Goal: Task Accomplishment & Management: Manage account settings

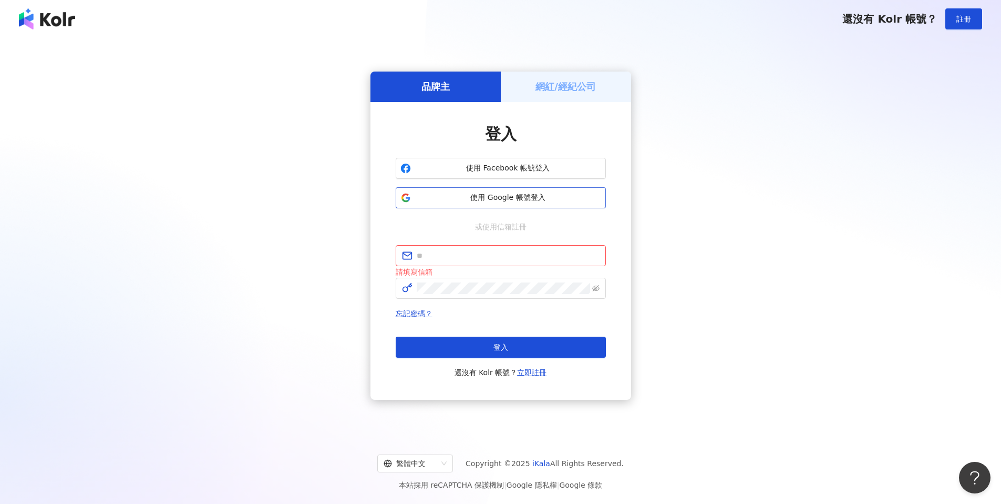
click at [492, 199] on span "使用 Google 帳號登入" at bounding box center [508, 197] width 186 height 11
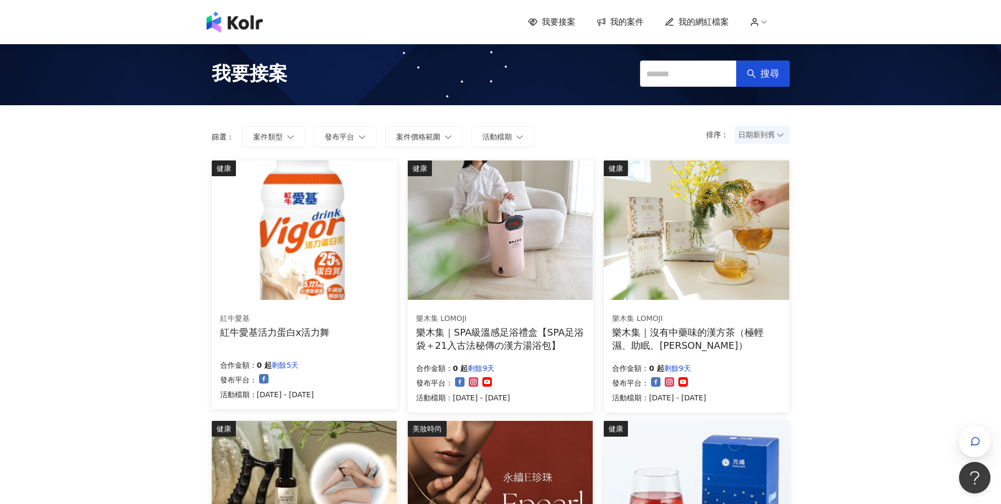
click at [632, 23] on span "我的案件" at bounding box center [627, 22] width 34 height 12
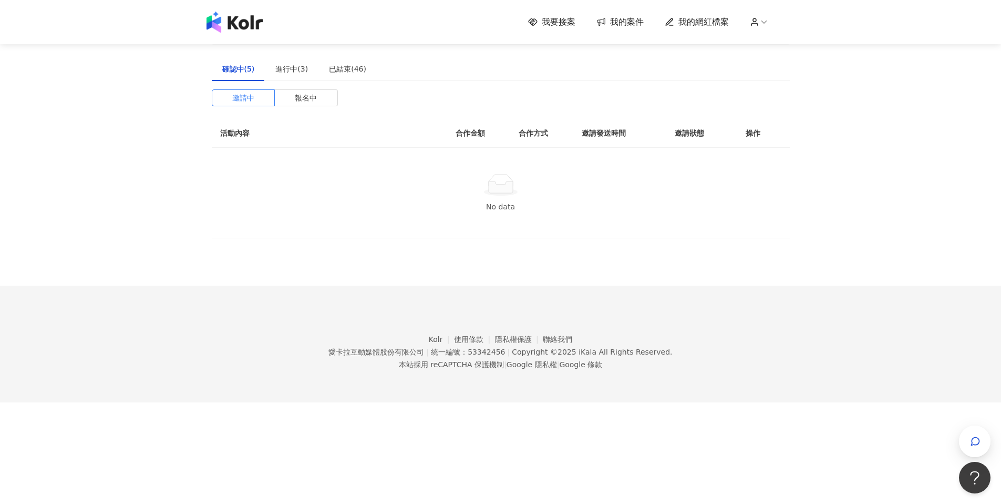
click at [562, 26] on span "我要接案" at bounding box center [559, 22] width 34 height 12
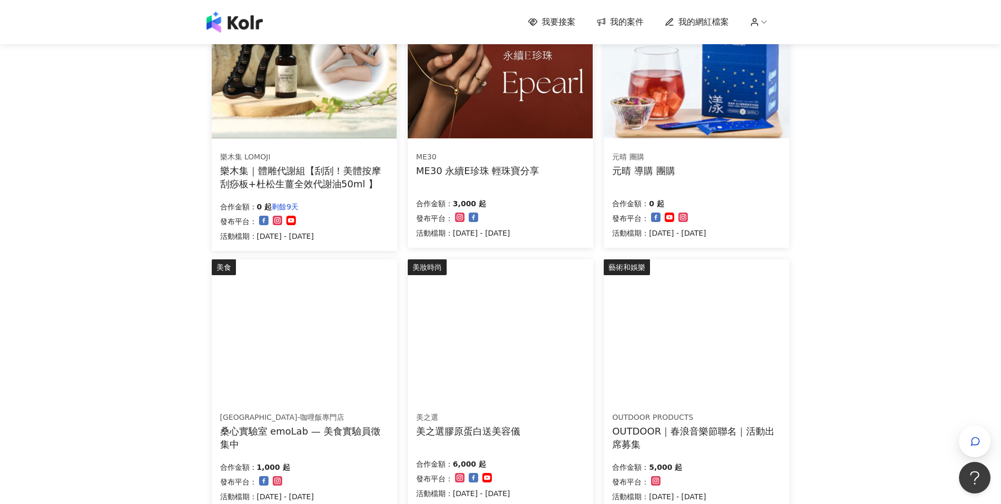
scroll to position [557, 0]
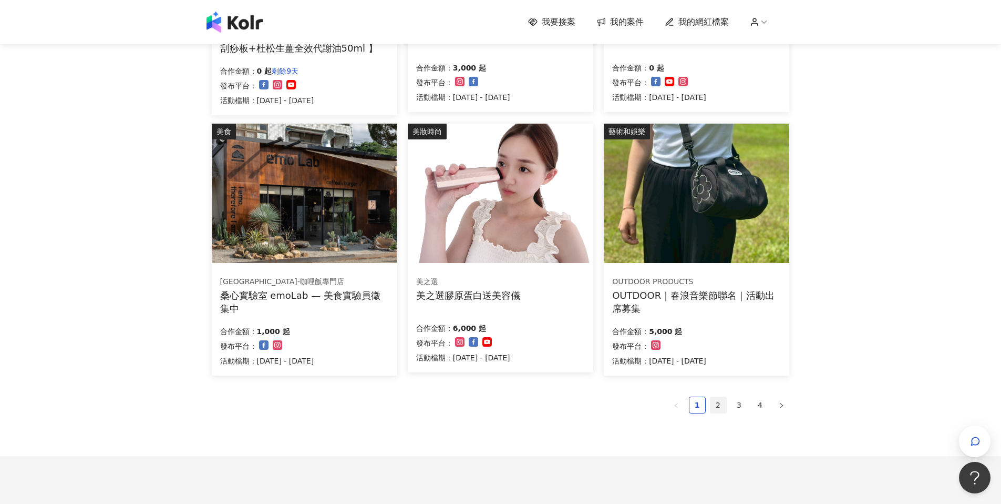
click at [713, 402] on link "2" at bounding box center [719, 405] width 16 height 16
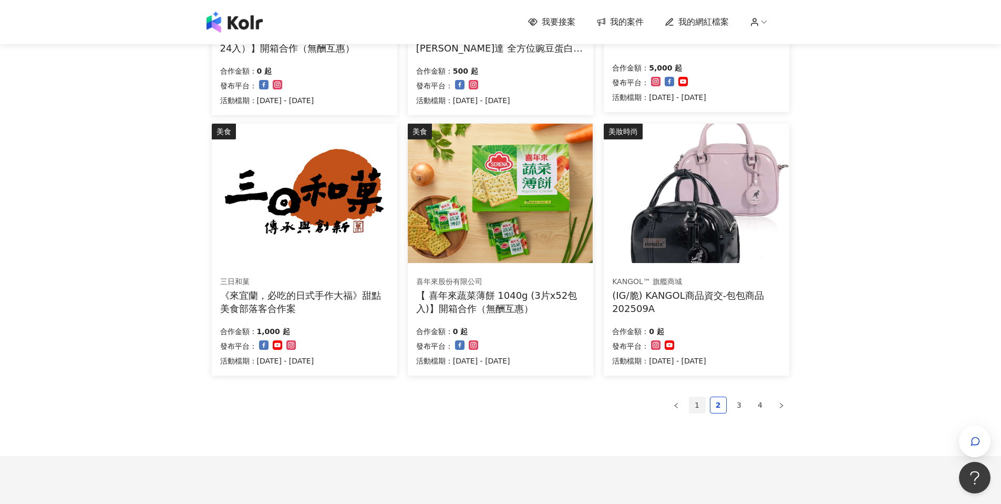
click at [697, 410] on link "1" at bounding box center [698, 405] width 16 height 16
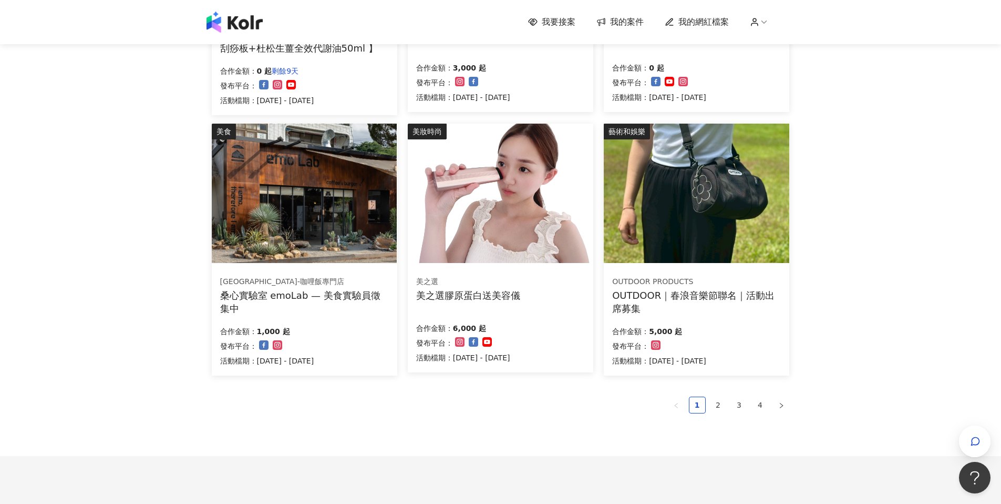
click at [341, 302] on div "桑心實驗室 emoLab — 美食實驗員徵集中" at bounding box center [304, 302] width 169 height 26
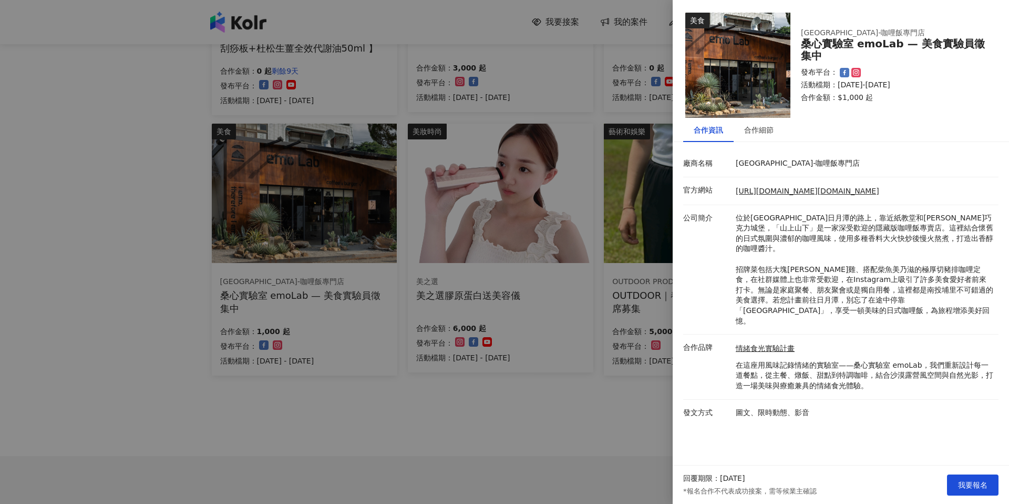
click at [342, 303] on div at bounding box center [504, 252] width 1009 height 504
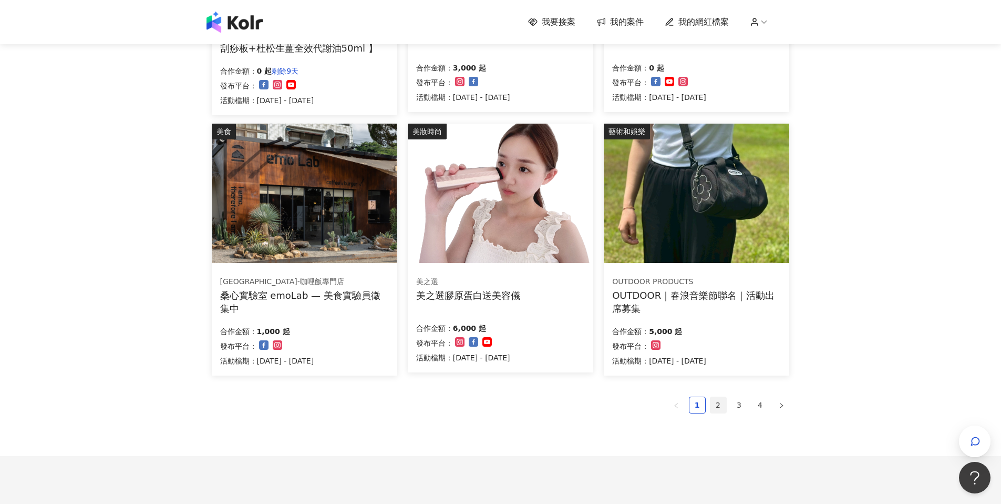
click at [713, 402] on link "2" at bounding box center [719, 405] width 16 height 16
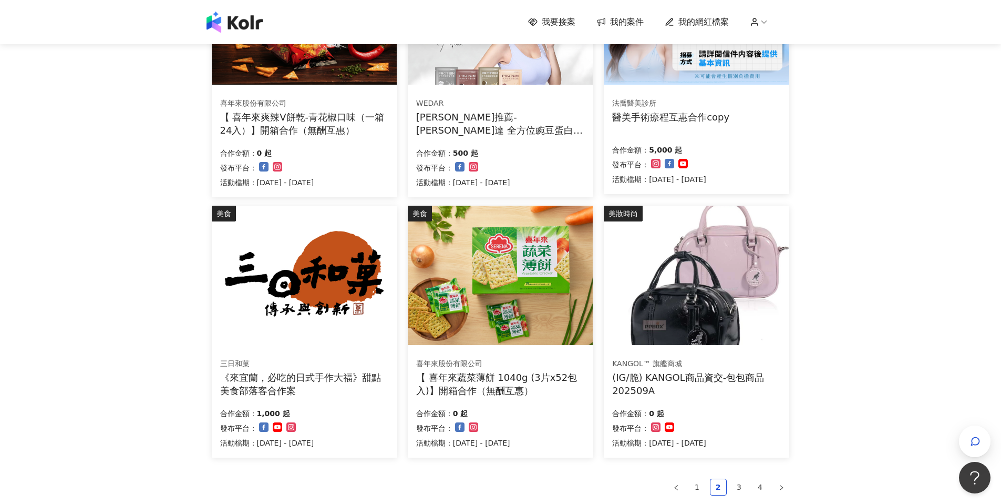
scroll to position [484, 0]
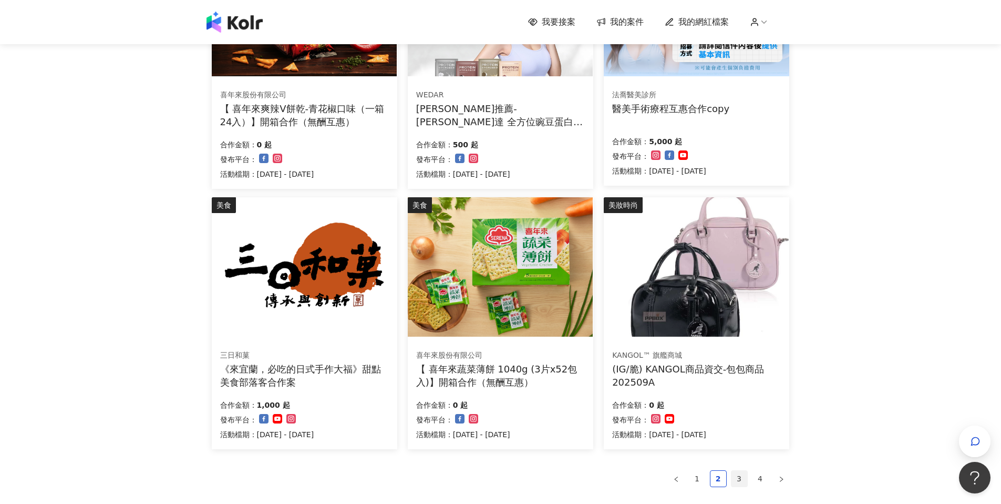
click at [734, 473] on link "3" at bounding box center [740, 478] width 16 height 16
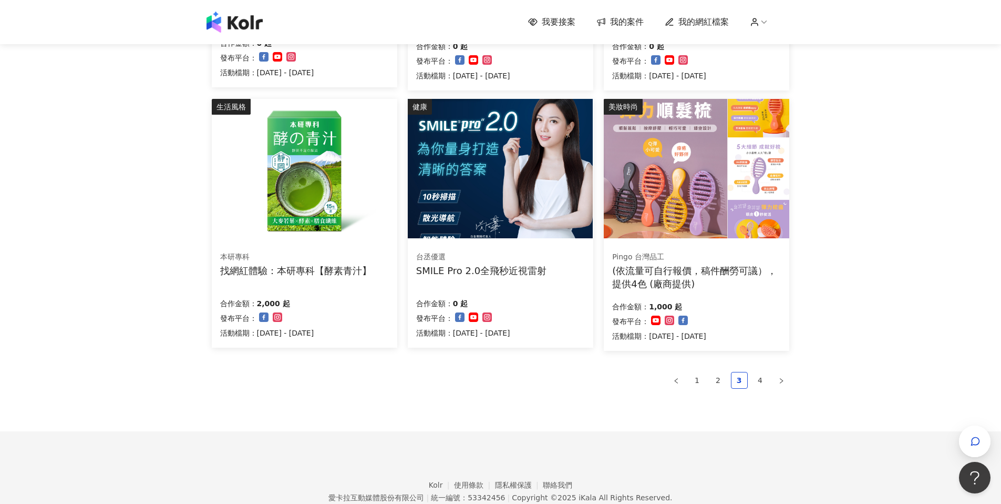
scroll to position [590, 0]
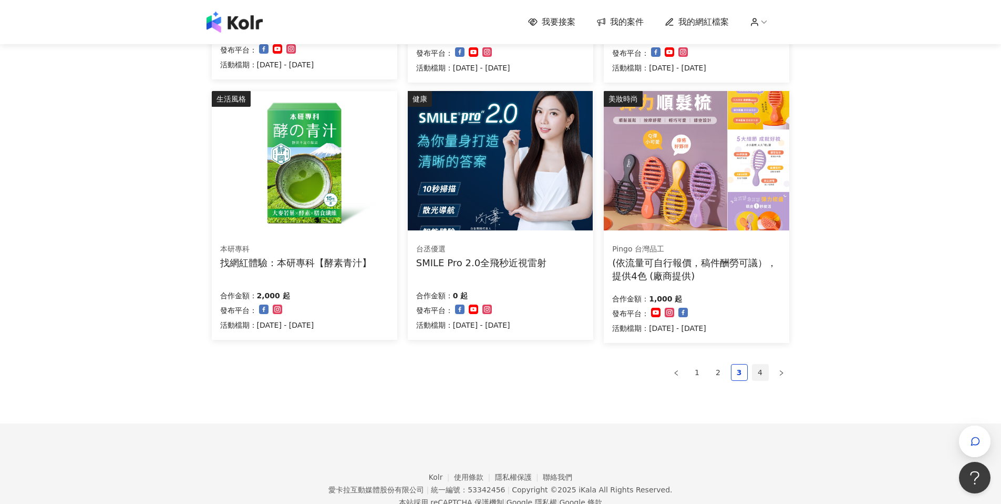
click at [765, 368] on link "4" at bounding box center [761, 372] width 16 height 16
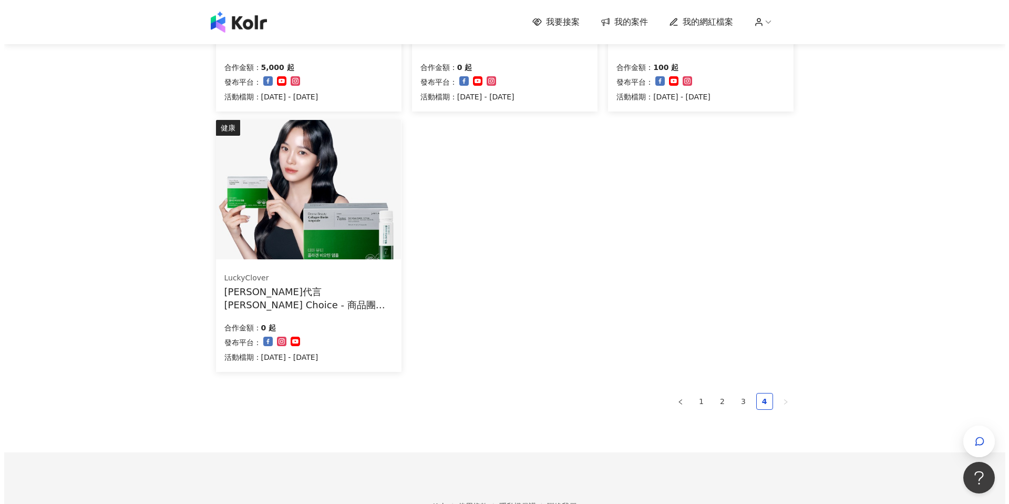
scroll to position [408, 0]
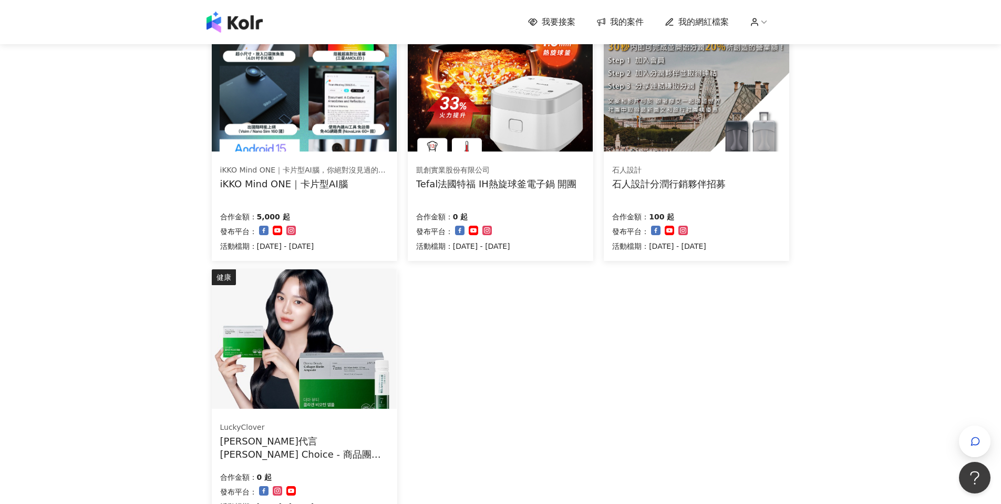
click at [322, 181] on div "iKKO Mind ONE｜卡片型AI腦" at bounding box center [304, 183] width 168 height 13
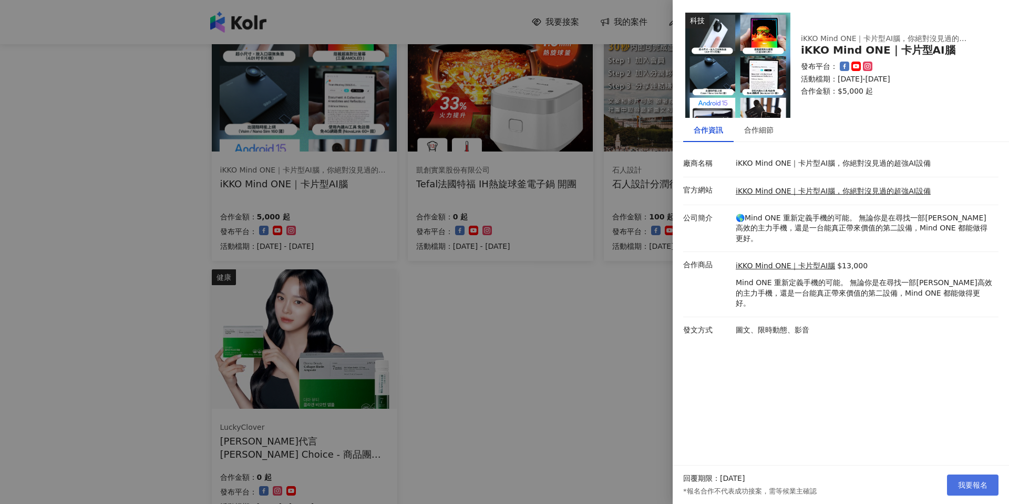
click at [959, 482] on span "我要報名" at bounding box center [972, 484] width 29 height 8
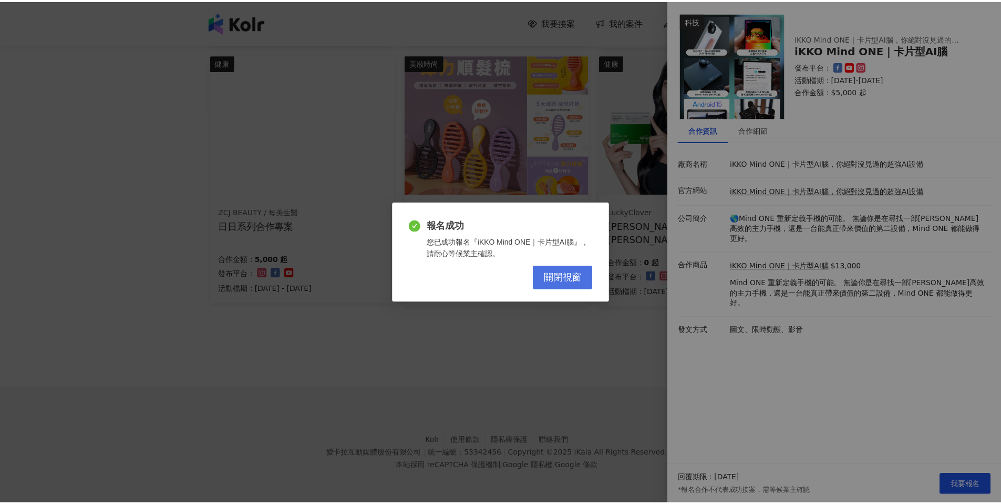
scroll to position [366, 0]
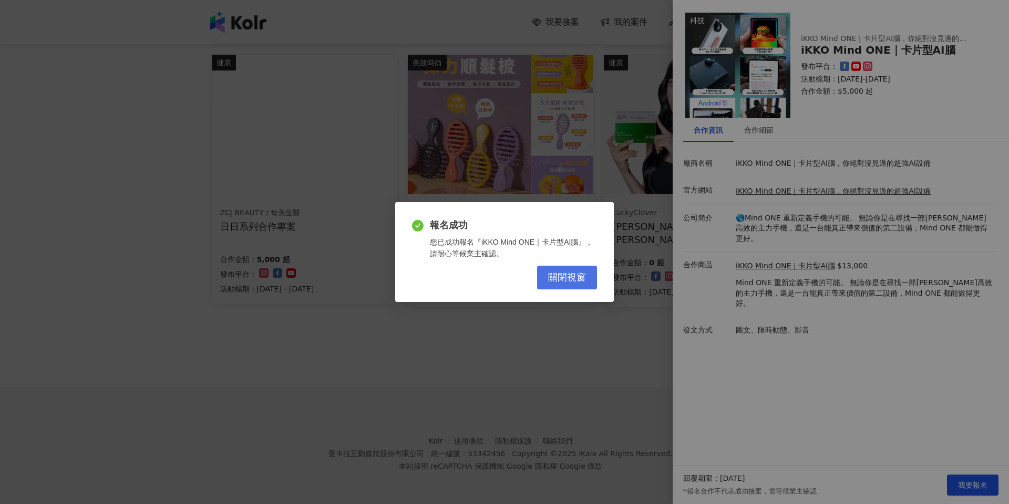
click at [566, 279] on span "關閉視窗" at bounding box center [567, 278] width 38 height 12
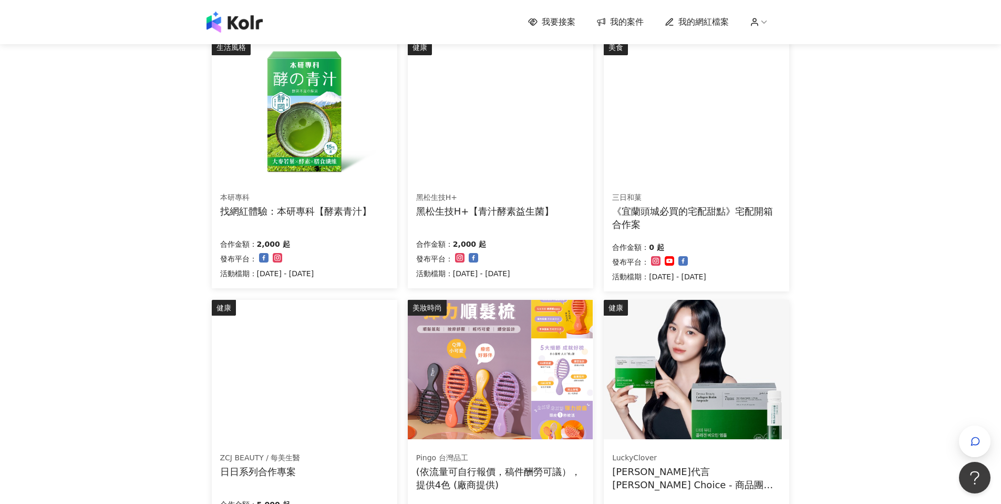
scroll to position [22, 0]
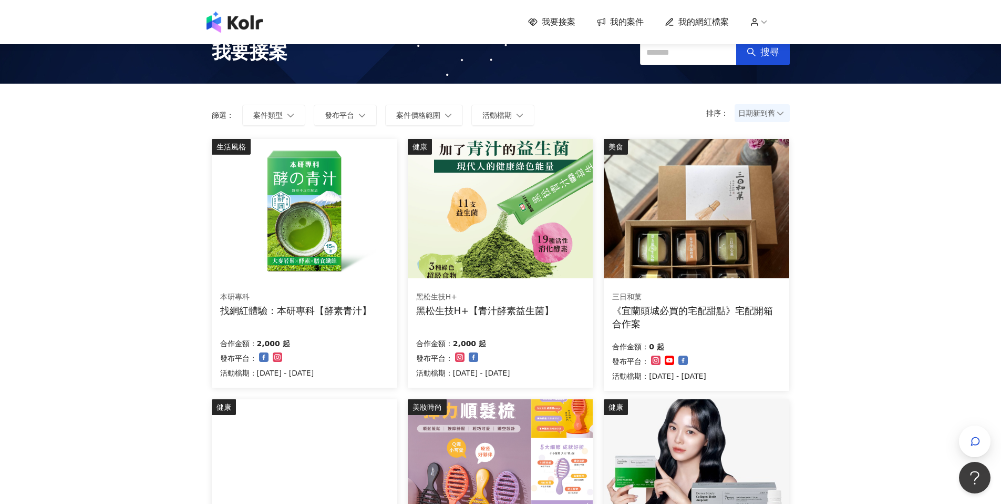
click at [635, 20] on span "我的案件" at bounding box center [627, 22] width 34 height 12
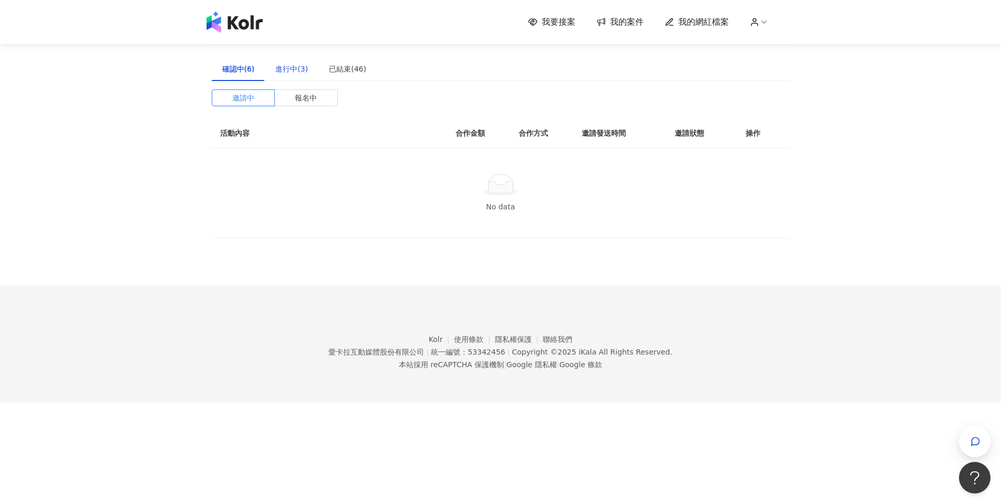
click at [286, 69] on div "進行中(3)" at bounding box center [291, 69] width 33 height 12
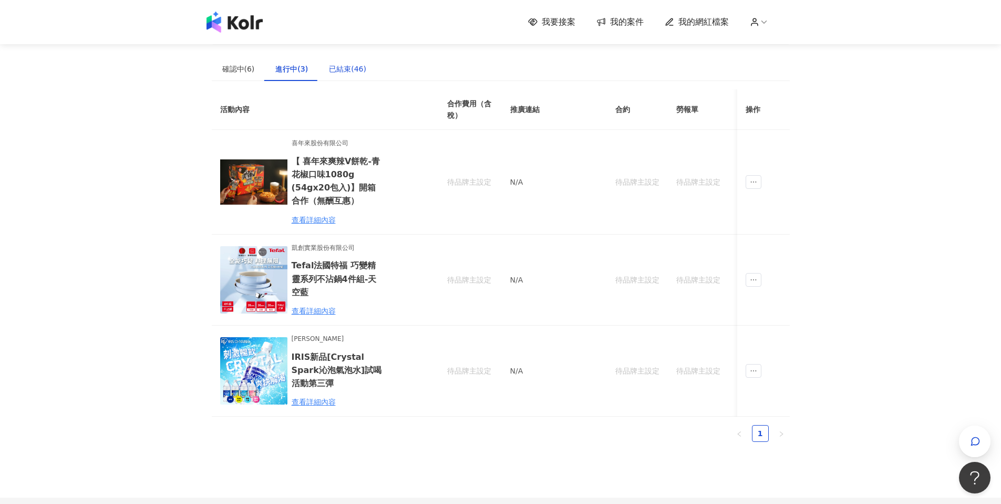
click at [329, 68] on div "已結束(46)" at bounding box center [347, 69] width 37 height 12
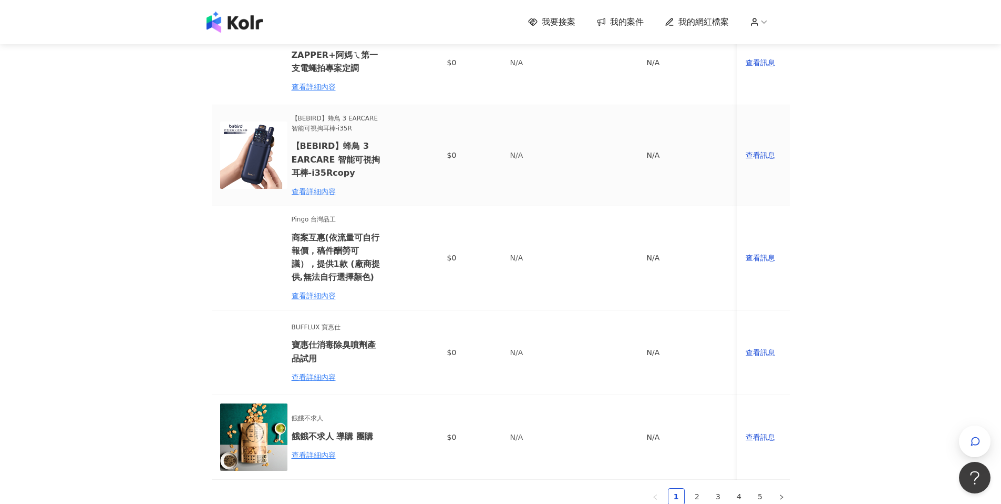
scroll to position [727, 0]
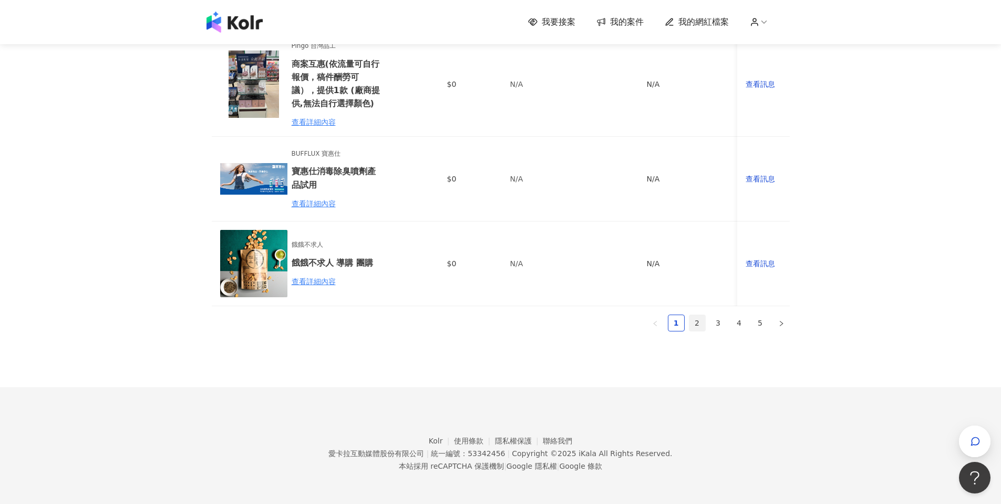
click at [695, 317] on link "2" at bounding box center [698, 323] width 16 height 16
